Goal: Task Accomplishment & Management: Use online tool/utility

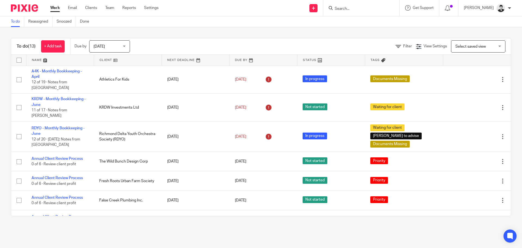
click at [360, 7] on input "Search" at bounding box center [358, 9] width 49 height 5
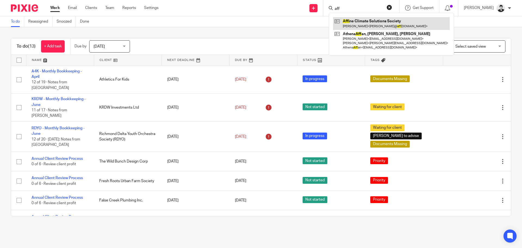
type input "aff"
click at [360, 27] on link at bounding box center [391, 23] width 117 height 13
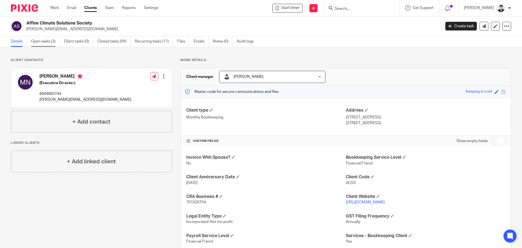
click at [42, 42] on link "Open tasks (3)" at bounding box center [45, 41] width 29 height 11
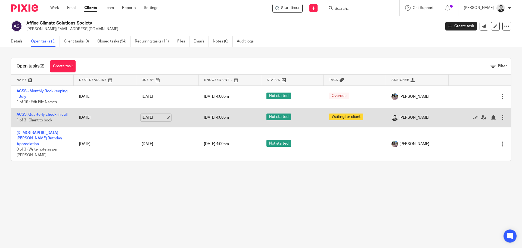
click at [149, 119] on link "Aug 26, 2025" at bounding box center [154, 118] width 24 height 6
click at [36, 114] on link "ACSS: Quarterly check-in call" at bounding box center [42, 115] width 51 height 4
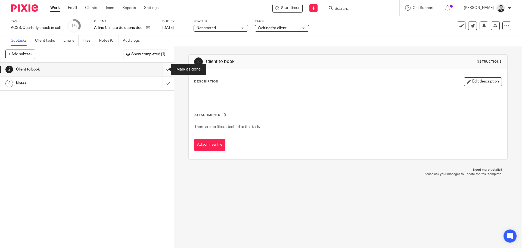
click at [164, 69] on input "submit" at bounding box center [87, 70] width 174 height 14
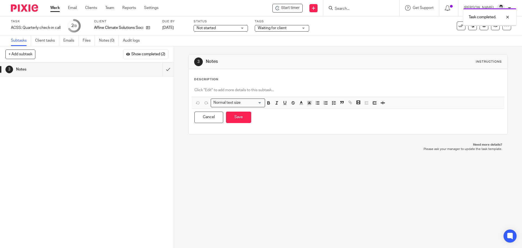
click at [220, 89] on p at bounding box center [348, 89] width 307 height 5
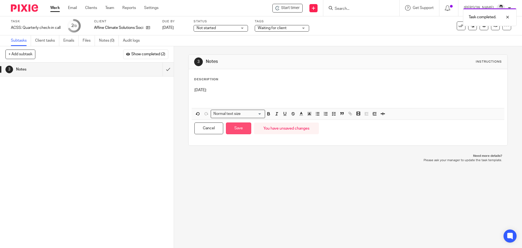
click at [234, 128] on button "Save" at bounding box center [238, 128] width 25 height 12
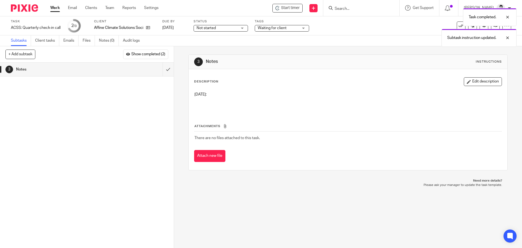
click at [268, 29] on div "Task completed. Subtask instruction updated." at bounding box center [389, 25] width 256 height 41
click at [273, 27] on div "Task completed. Subtask instruction updated." at bounding box center [389, 25] width 256 height 41
click at [299, 26] on span "Waiting for client" at bounding box center [278, 28] width 41 height 6
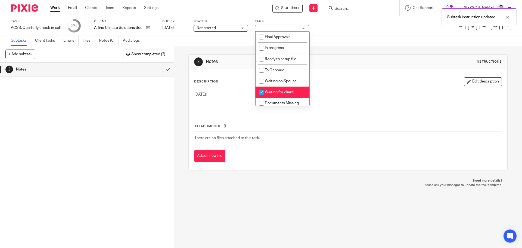
click at [284, 92] on span "Waiting for client" at bounding box center [279, 92] width 29 height 4
checkbox input "false"
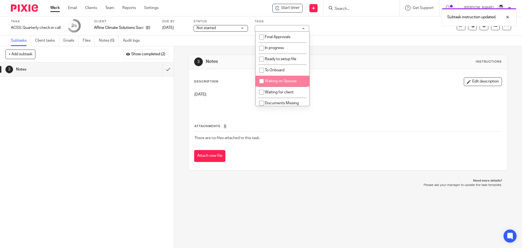
click at [54, 6] on link "Work" at bounding box center [55, 7] width 10 height 5
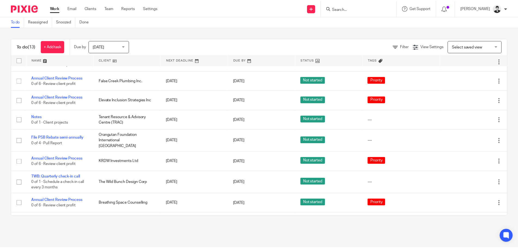
scroll to position [125, 0]
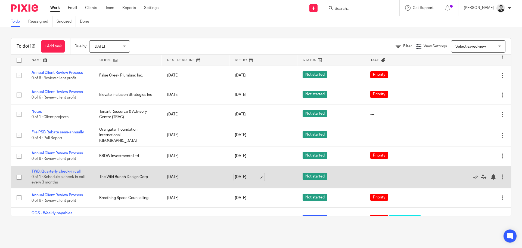
click at [239, 174] on link "[DATE]" at bounding box center [247, 177] width 24 height 6
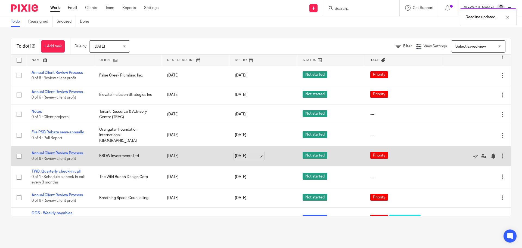
click at [256, 153] on link "[DATE]" at bounding box center [247, 156] width 24 height 6
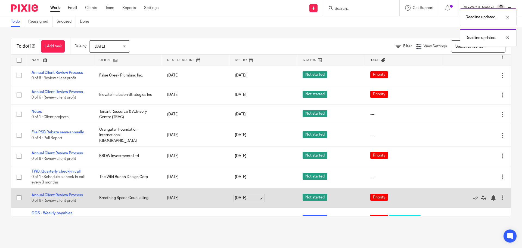
click at [250, 195] on link "[DATE]" at bounding box center [247, 198] width 24 height 6
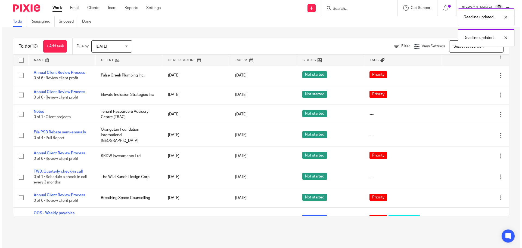
scroll to position [0, 0]
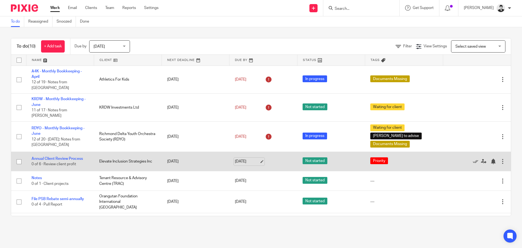
click at [248, 159] on link "[DATE]" at bounding box center [247, 162] width 24 height 6
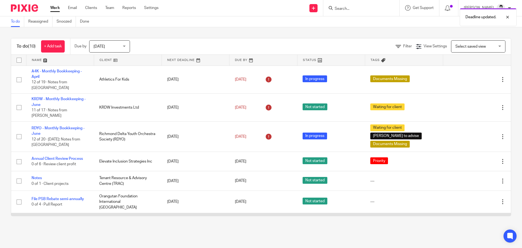
click at [249, 220] on link "[DATE]" at bounding box center [247, 223] width 24 height 6
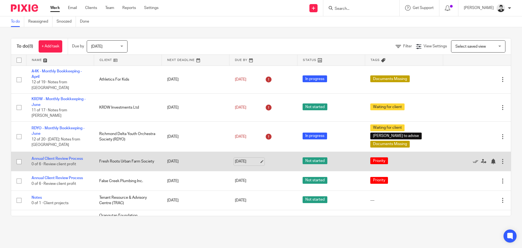
click at [244, 159] on link "[DATE]" at bounding box center [247, 162] width 24 height 6
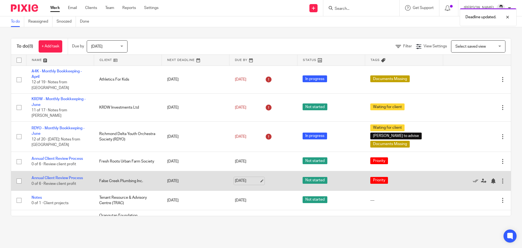
click at [245, 178] on link "[DATE]" at bounding box center [247, 181] width 24 height 6
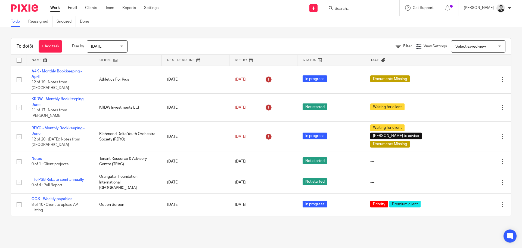
click at [280, 223] on main "To do Reassigned Snoozed Done To do (6) + Add task Due by Today Today Today Tom…" at bounding box center [261, 124] width 522 height 248
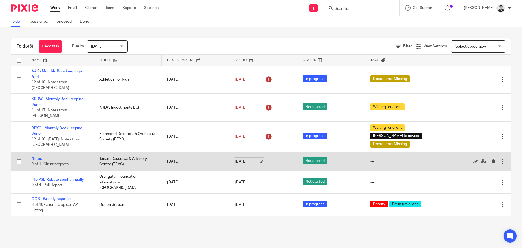
click at [245, 159] on link "[DATE]" at bounding box center [247, 162] width 24 height 6
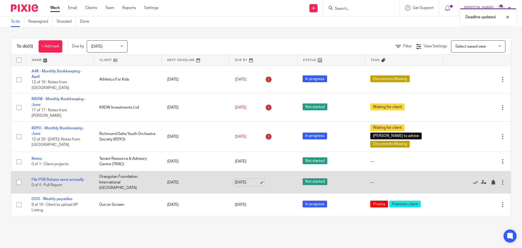
click at [249, 180] on link "[DATE]" at bounding box center [247, 183] width 24 height 6
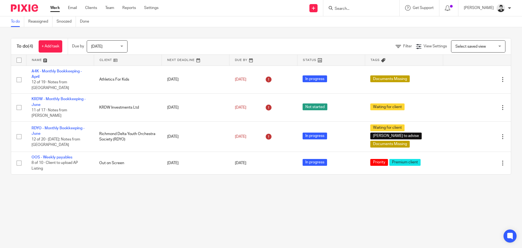
click at [215, 206] on main "To do Reassigned Snoozed Done To do (4) + Add task Due by [DATE] [DATE] [DATE] …" at bounding box center [261, 124] width 522 height 248
